Goal: Task Accomplishment & Management: Use online tool/utility

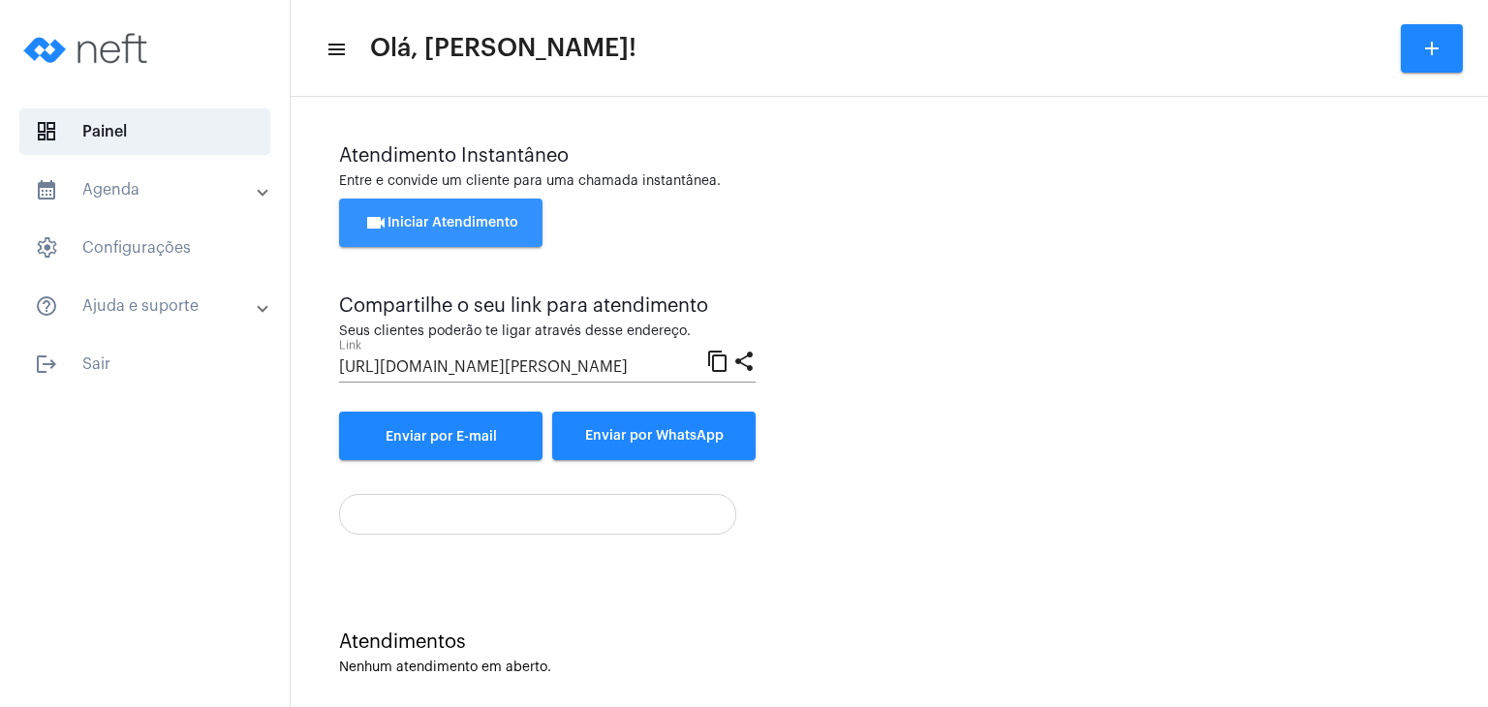
click at [418, 225] on span "videocam Iniciar Atendimento" at bounding box center [441, 223] width 154 height 14
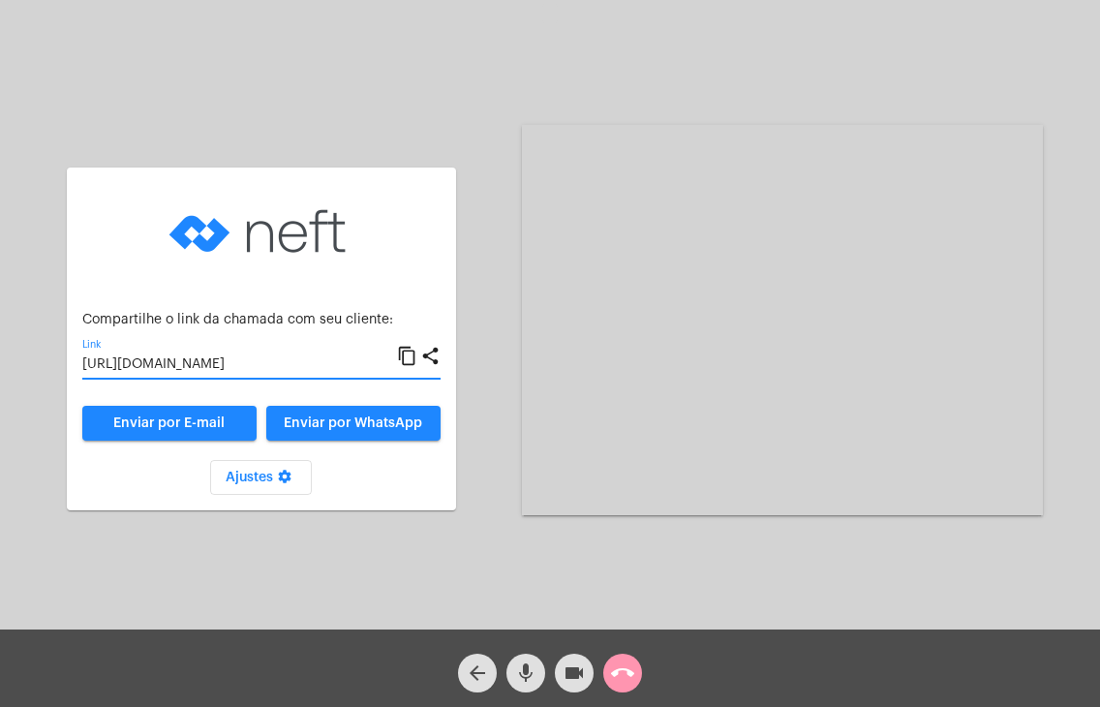
click at [310, 364] on input "[URL][DOMAIN_NAME]" at bounding box center [239, 364] width 315 height 15
type input ".09"
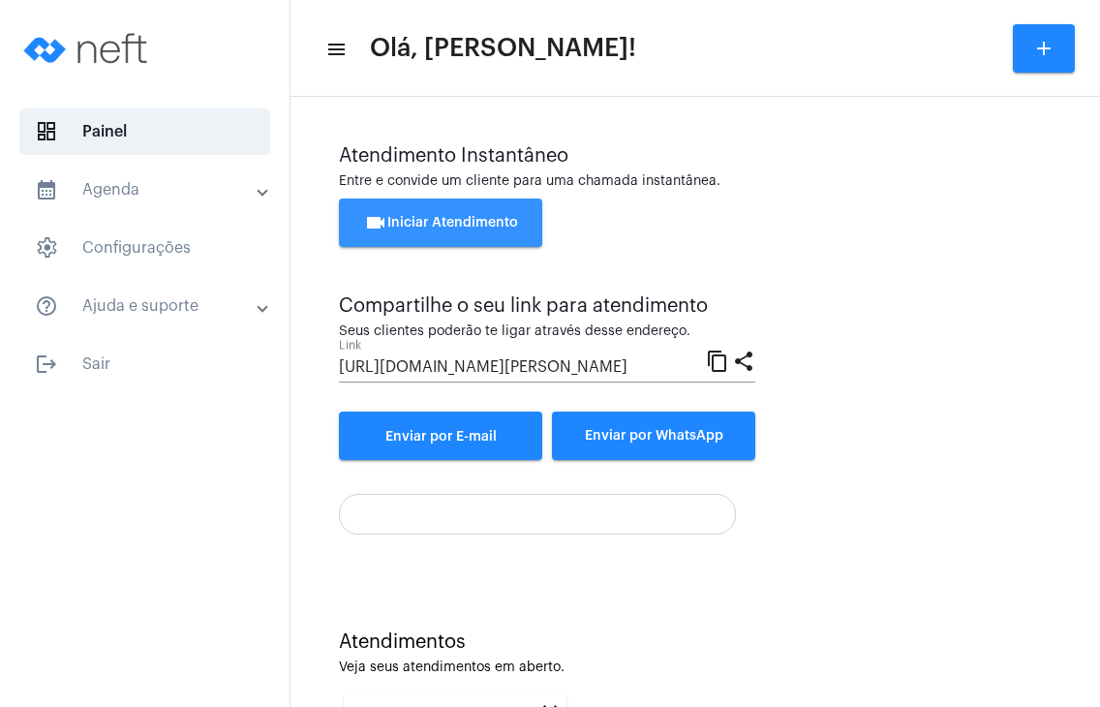
click at [500, 214] on button "videocam Iniciar Atendimento" at bounding box center [440, 223] width 203 height 48
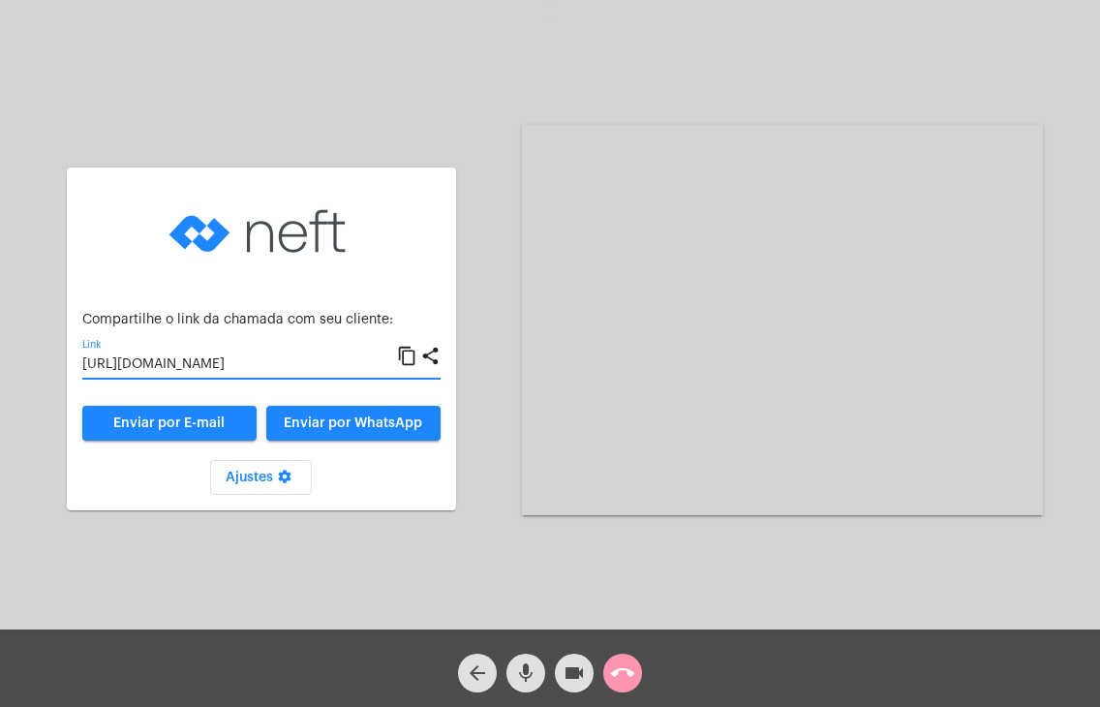
click at [354, 367] on input "[URL][DOMAIN_NAME]" at bounding box center [239, 364] width 315 height 15
click at [279, 363] on input "[URL][DOMAIN_NAME]" at bounding box center [239, 364] width 315 height 15
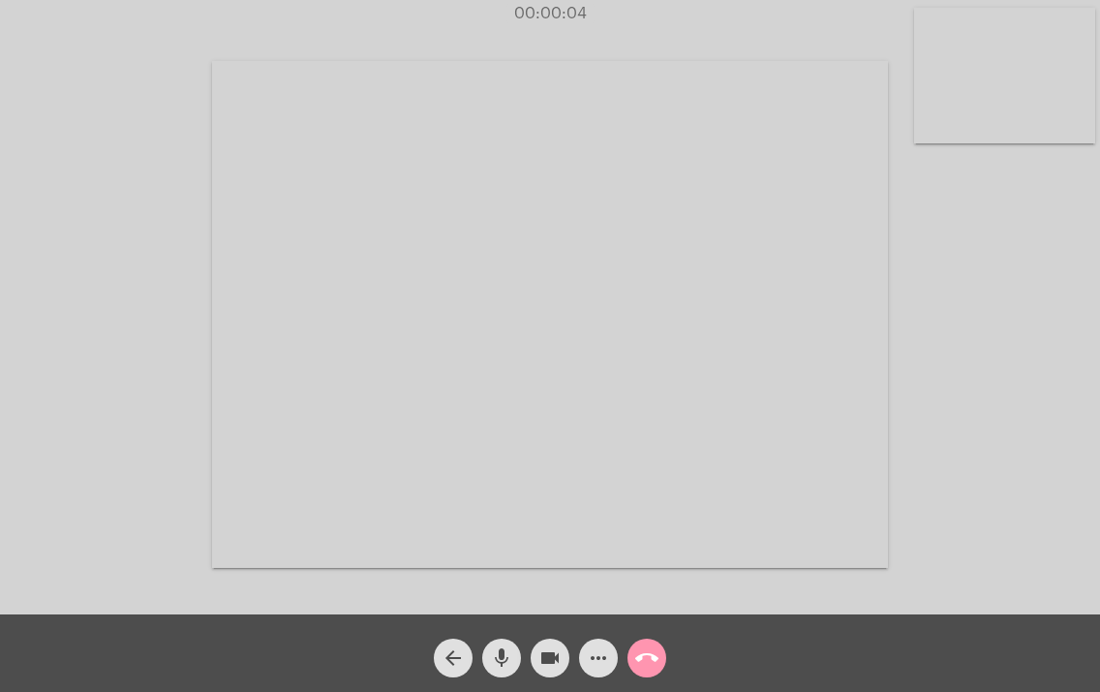
click at [1043, 106] on video at bounding box center [1004, 76] width 181 height 136
click at [701, 245] on video at bounding box center [681, 312] width 676 height 507
